Goal: Submit feedback/report problem

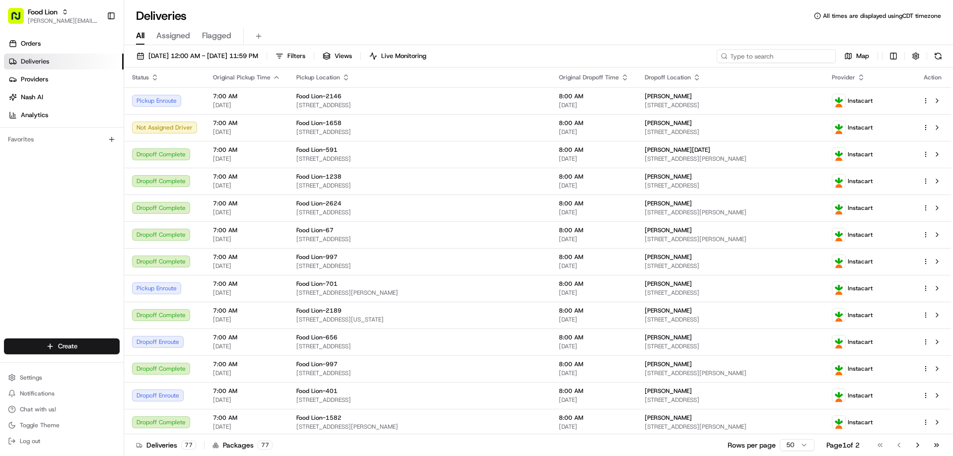
click at [776, 56] on input at bounding box center [775, 56] width 119 height 14
paste input "m703095936"
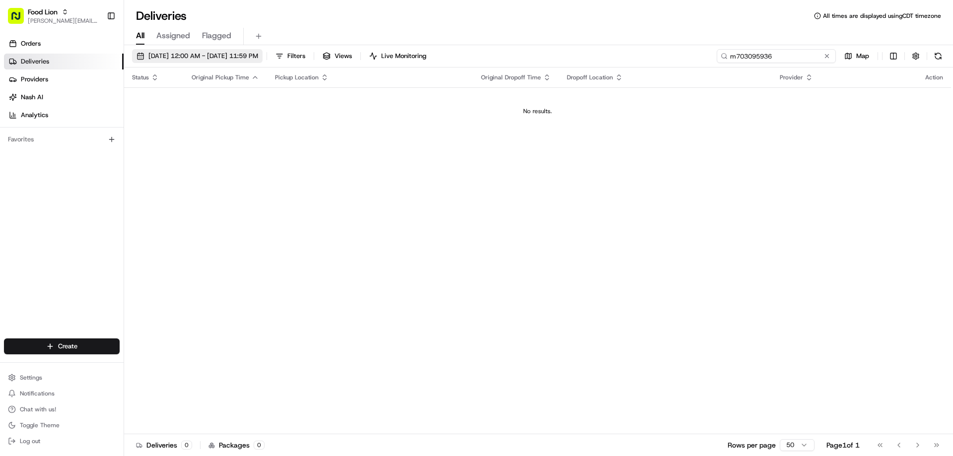
type input "m703095936"
click at [175, 54] on span "08/19/2025 12:00 AM - 08/19/2025 11:59 PM" at bounding box center [203, 56] width 110 height 9
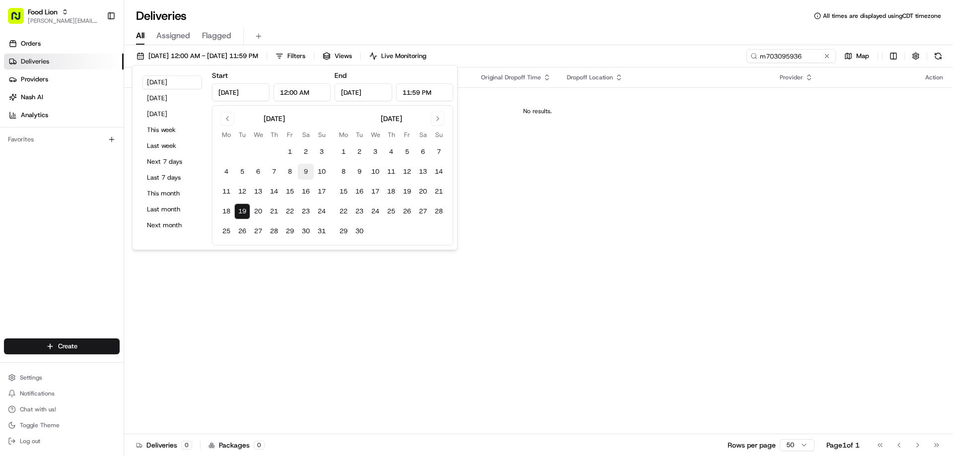
click at [304, 171] on button "9" at bounding box center [306, 172] width 16 height 16
type input "Aug 9, 2025"
click at [321, 189] on button "17" at bounding box center [322, 192] width 16 height 16
type input "Aug 17, 2025"
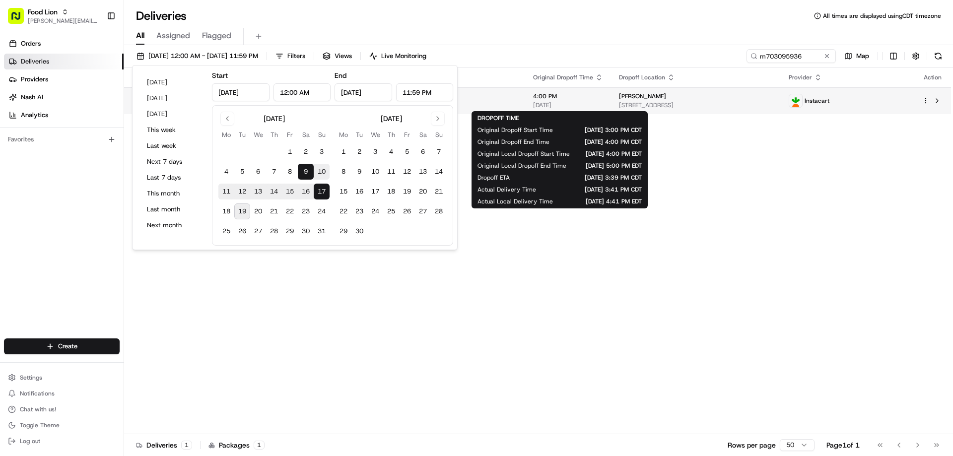
click at [547, 96] on span "4:00 PM" at bounding box center [568, 96] width 70 height 8
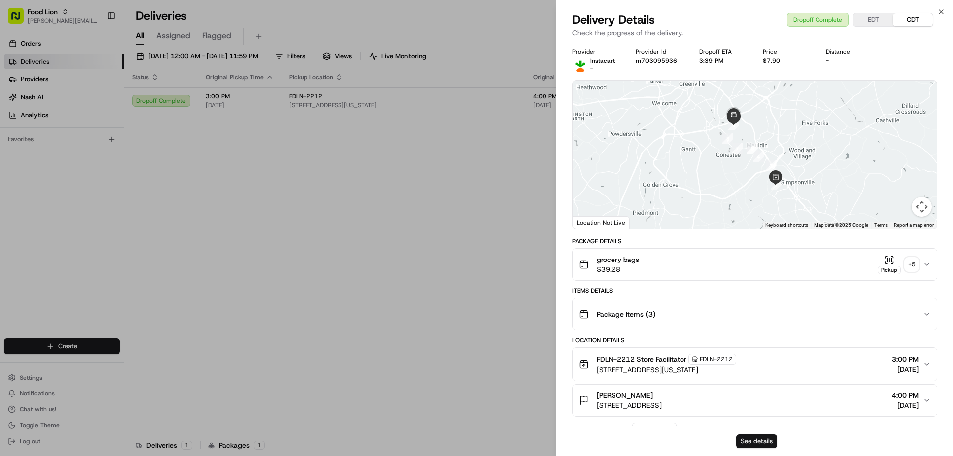
click at [765, 438] on button "See details" at bounding box center [756, 441] width 41 height 14
click at [938, 9] on icon "button" at bounding box center [941, 12] width 8 height 8
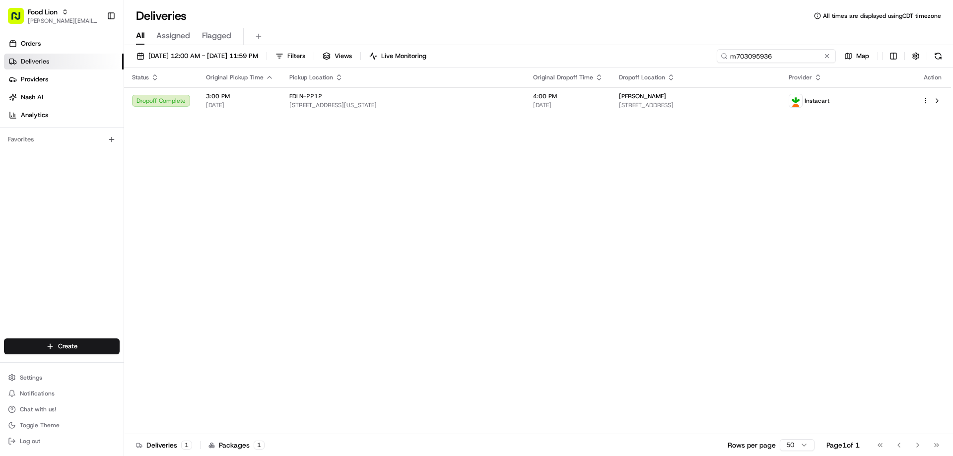
drag, startPoint x: 807, startPoint y: 56, endPoint x: 726, endPoint y: 64, distance: 81.7
click at [726, 64] on div "08/09/2025 12:00 AM - 08/17/2025 11:59 PM Filters Views Live Monitoring m703095…" at bounding box center [538, 58] width 829 height 18
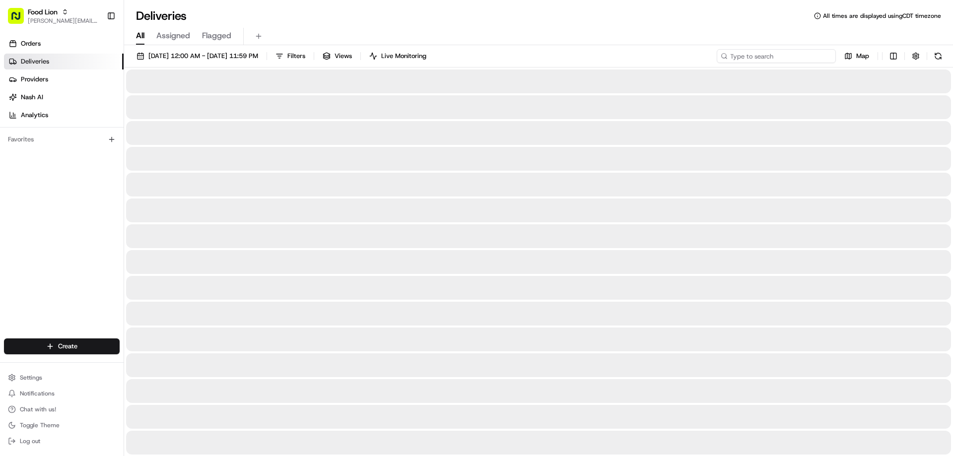
type input "m703095936"
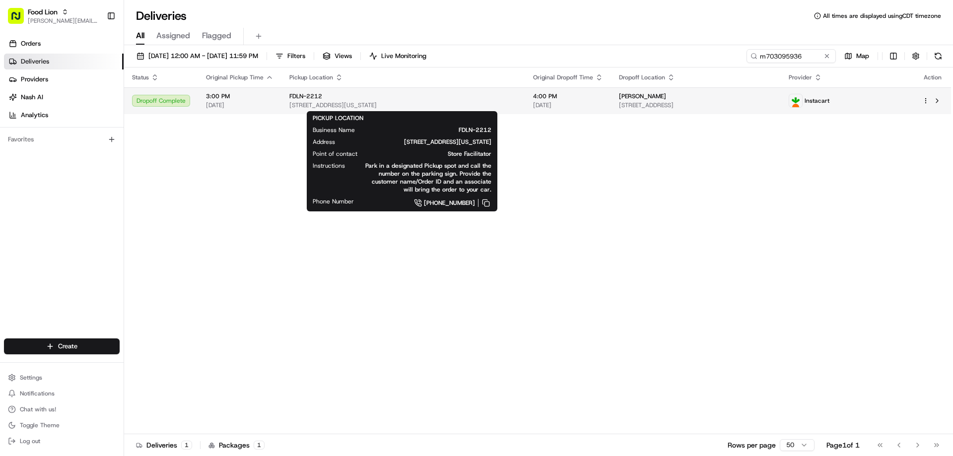
click at [303, 97] on span "FDLN-2212" at bounding box center [305, 96] width 33 height 8
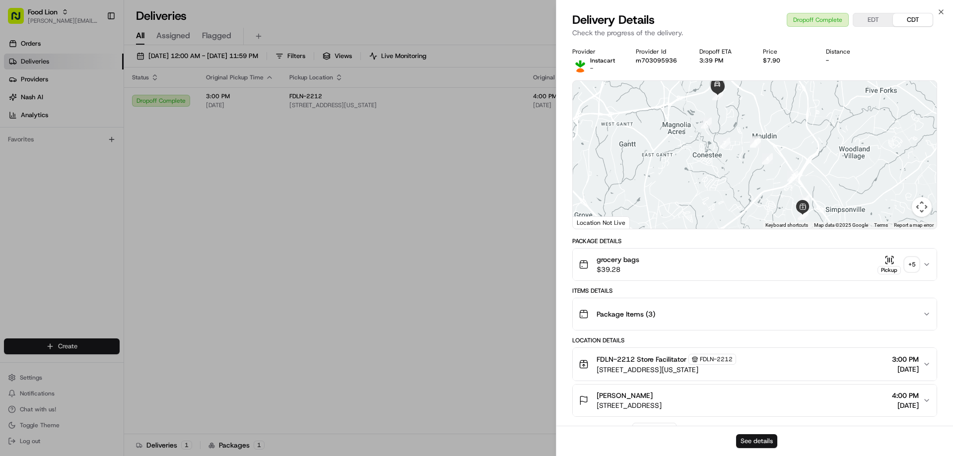
click at [761, 440] on button "See details" at bounding box center [756, 441] width 41 height 14
click at [937, 13] on icon "button" at bounding box center [941, 12] width 8 height 8
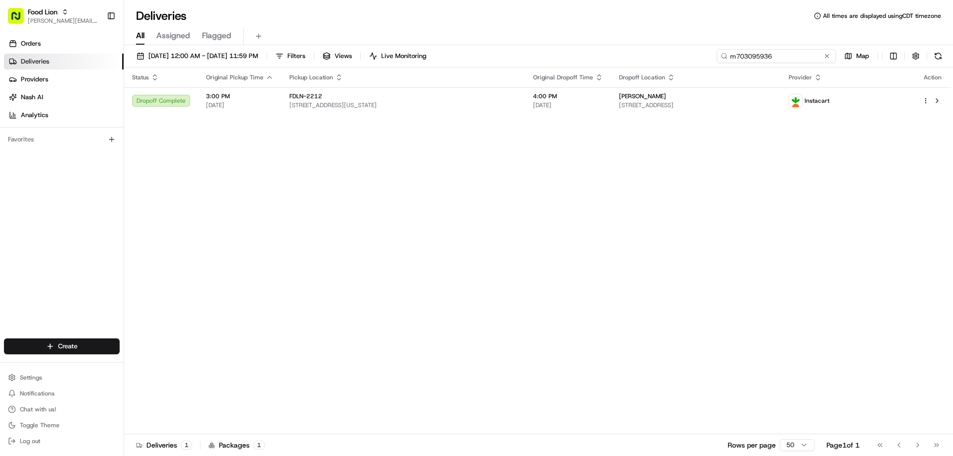
drag, startPoint x: 811, startPoint y: 55, endPoint x: 727, endPoint y: 65, distance: 84.4
click at [727, 65] on div "08/09/2025 12:00 AM - 08/17/2025 11:59 PM Filters Views Live Monitoring m703095…" at bounding box center [538, 58] width 829 height 18
type input "m697824940"
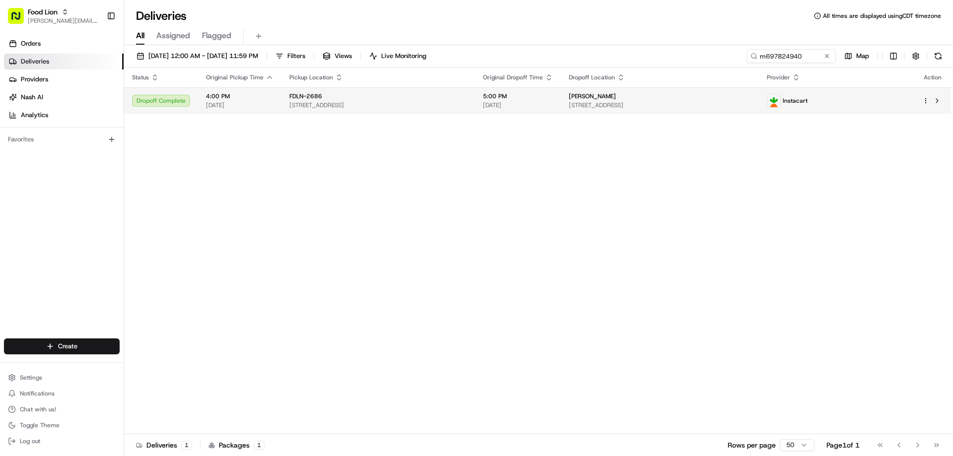
click at [319, 95] on span "FDLN-2686" at bounding box center [305, 96] width 33 height 8
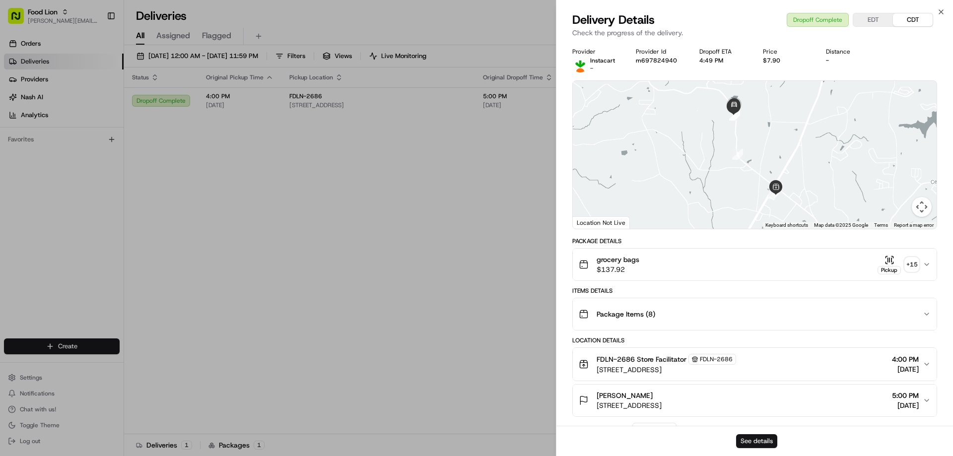
click at [768, 438] on button "See details" at bounding box center [756, 441] width 41 height 14
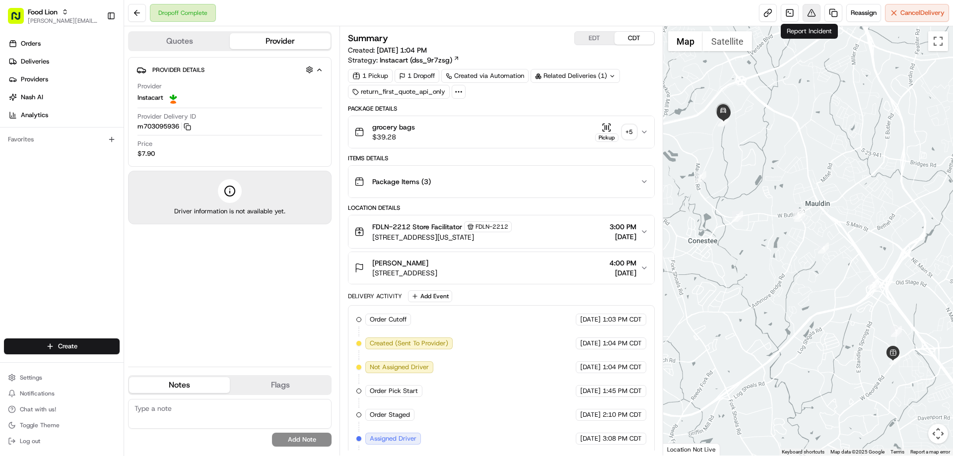
click at [808, 14] on button at bounding box center [811, 13] width 18 height 18
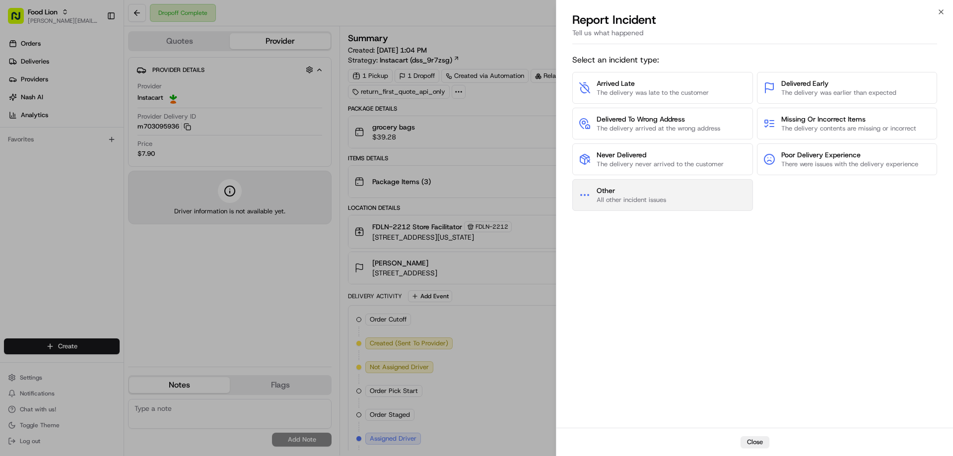
click at [638, 194] on span "Other" at bounding box center [630, 191] width 69 height 10
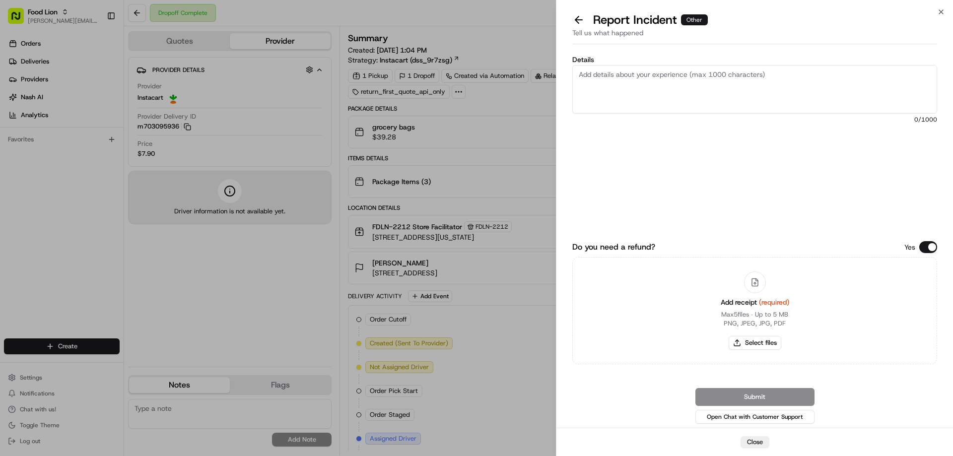
click at [605, 70] on textarea "Details" at bounding box center [754, 89] width 365 height 49
type textarea "$41.40 Damaged/dented product"
click at [764, 338] on button "Select files" at bounding box center [754, 343] width 53 height 14
type input "C:\fakepath\[PERSON_NAME].PNG"
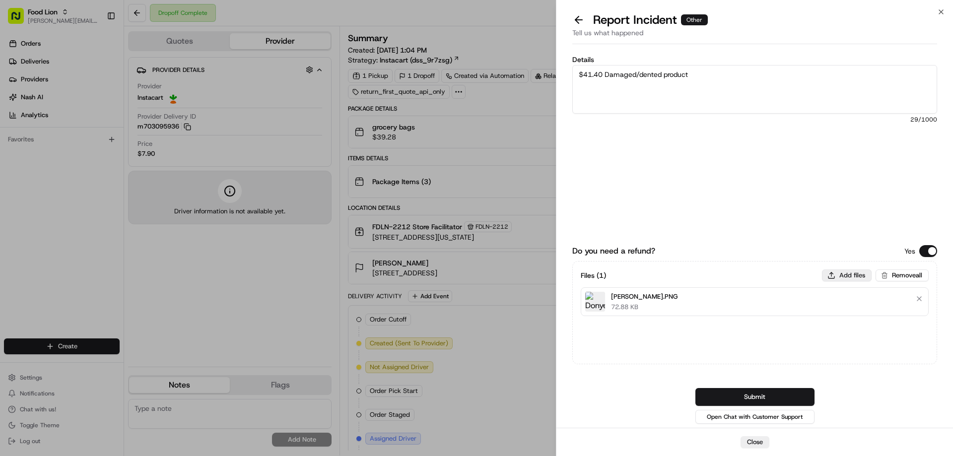
click at [853, 273] on button "Add files" at bounding box center [847, 275] width 50 height 12
type input "C:\fakepath\m698996491.pdf"
click at [727, 395] on button "Submit" at bounding box center [754, 397] width 119 height 18
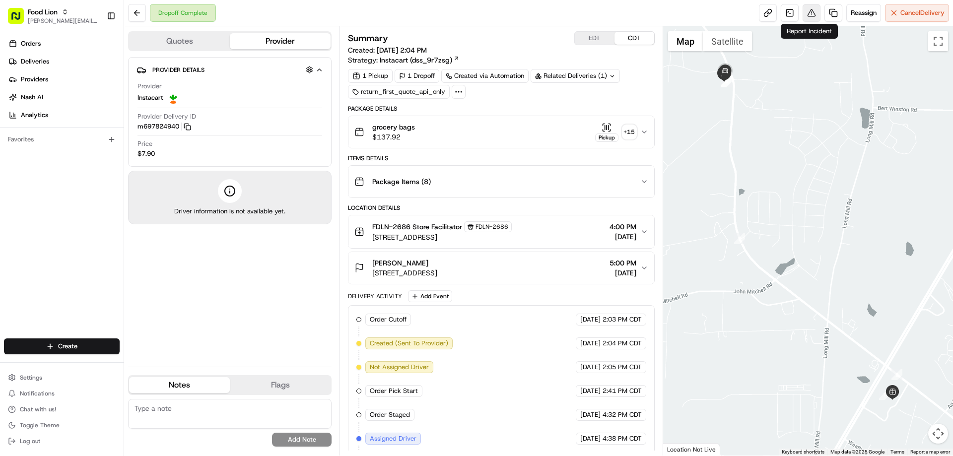
click at [808, 10] on button at bounding box center [811, 13] width 18 height 18
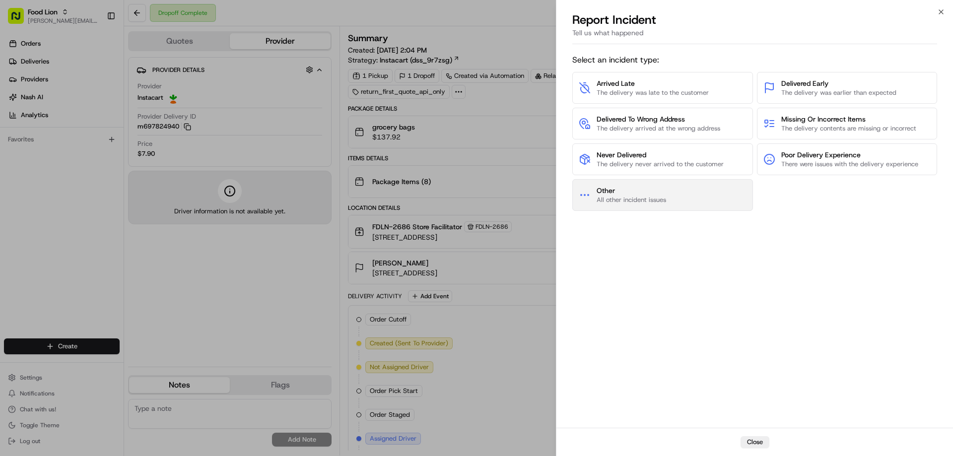
click at [627, 195] on span "Other" at bounding box center [630, 191] width 69 height 10
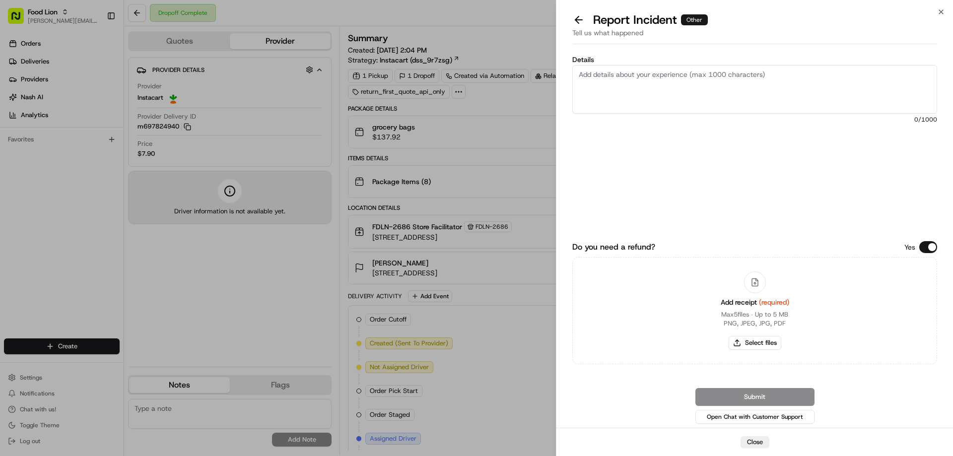
click at [633, 72] on textarea "Details" at bounding box center [754, 89] width 365 height 49
type textarea "$18.63 Damaged Product"
click at [769, 340] on button "Select files" at bounding box center [754, 343] width 53 height 14
click at [757, 342] on button "Select files" at bounding box center [754, 343] width 53 height 14
type input "C:\fakepath\m697824940.pdf"
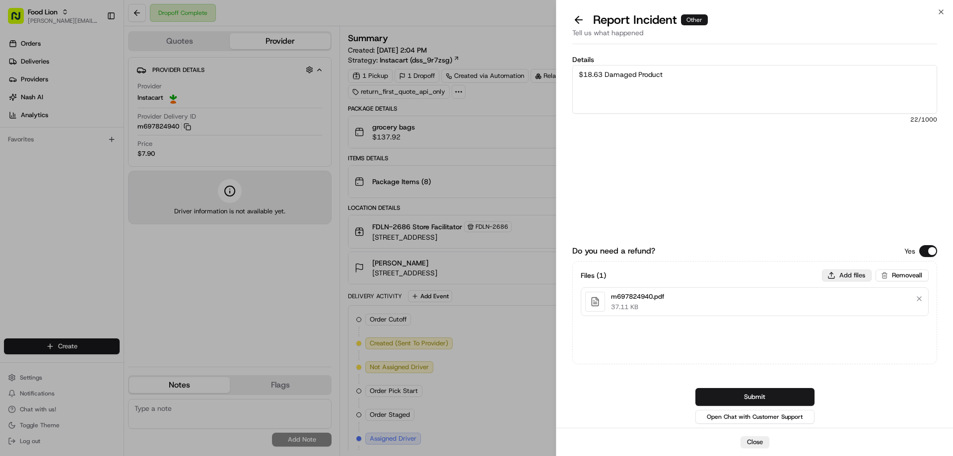
click at [856, 275] on button "Add files" at bounding box center [847, 275] width 50 height 12
type input "C:\fakepath\Kimberly.PNG"
click at [752, 391] on button "Submit" at bounding box center [754, 397] width 119 height 18
